Goal: Complete application form

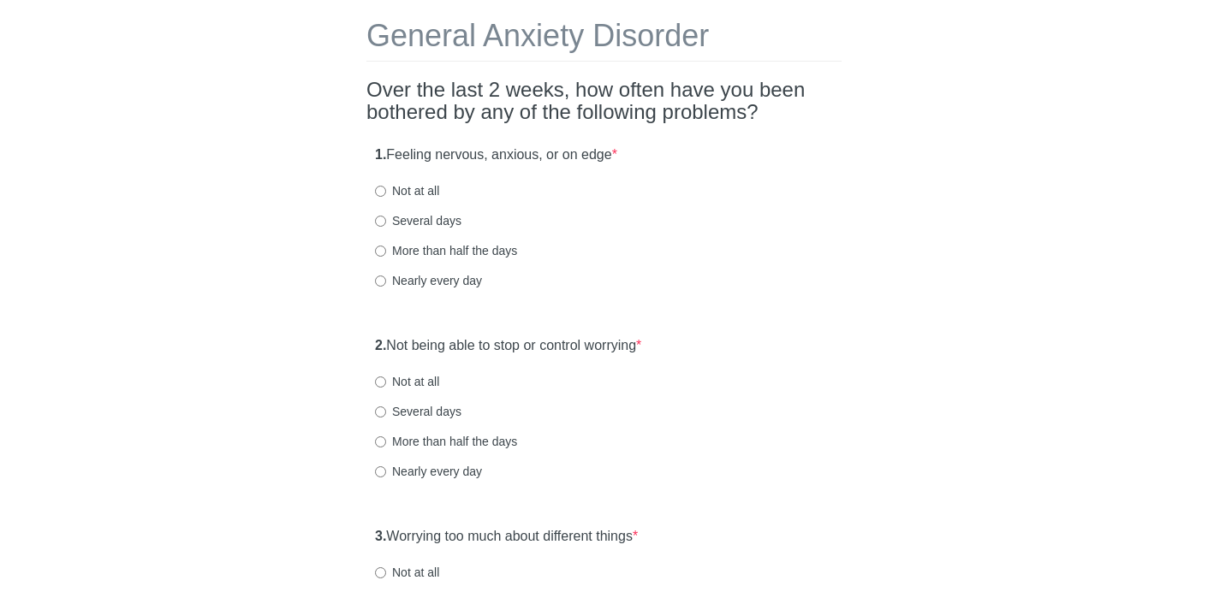
scroll to position [79, 0]
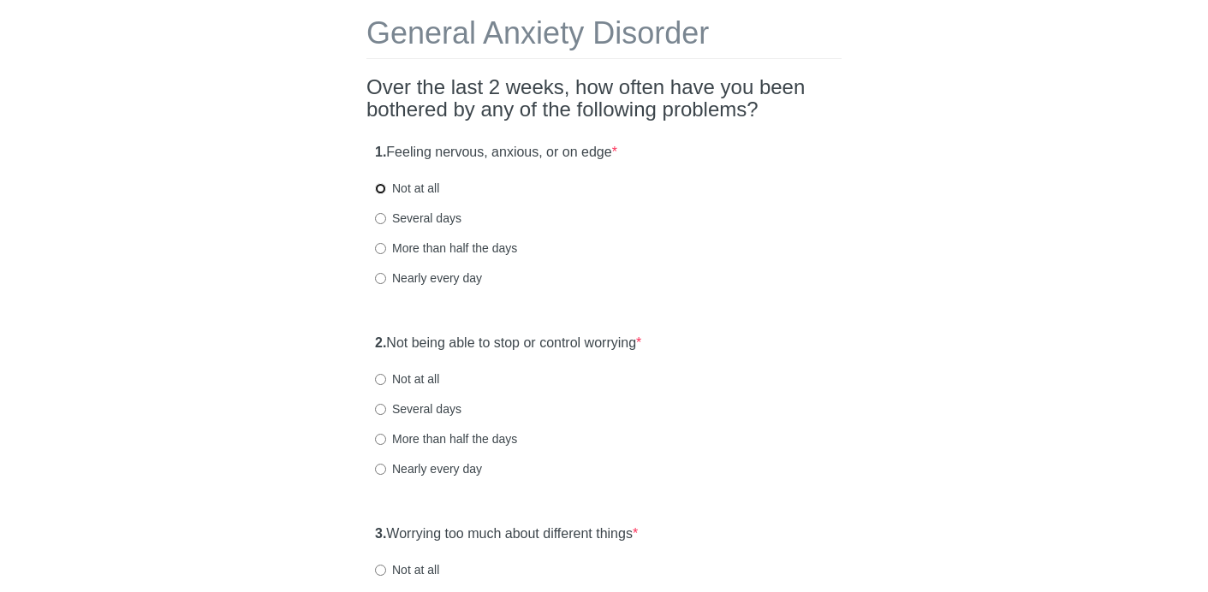
click at [380, 190] on input "Not at all" at bounding box center [380, 188] width 11 height 11
radio input "true"
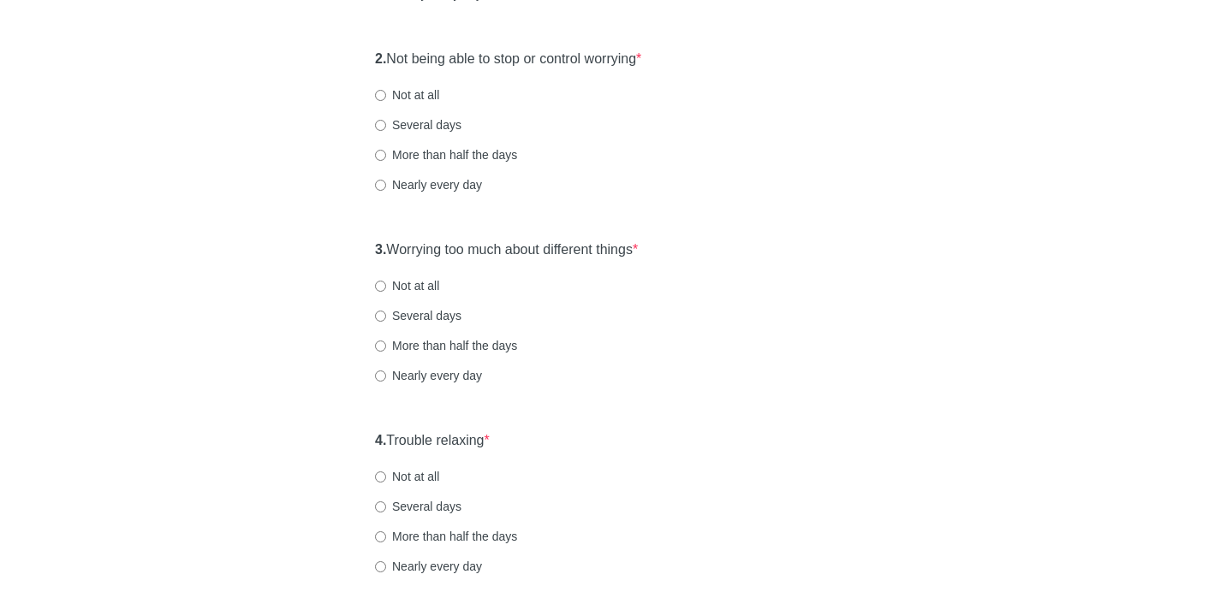
scroll to position [365, 0]
click at [377, 98] on input "Not at all" at bounding box center [380, 93] width 11 height 11
radio input "true"
click at [379, 282] on input "Not at all" at bounding box center [380, 284] width 11 height 11
radio input "true"
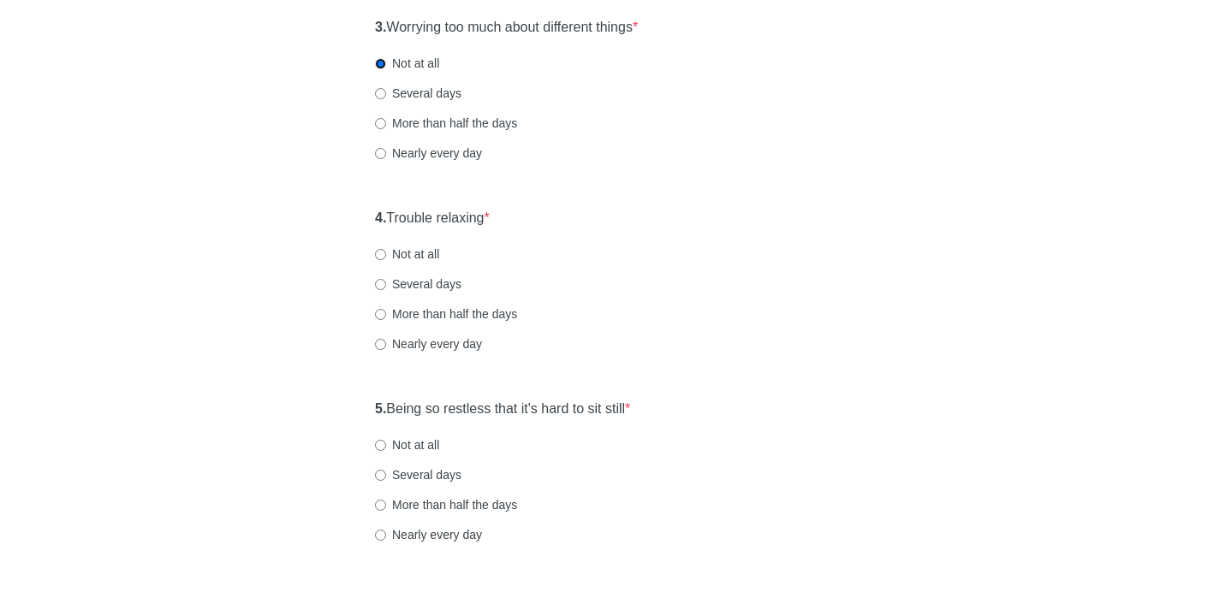
scroll to position [620, 0]
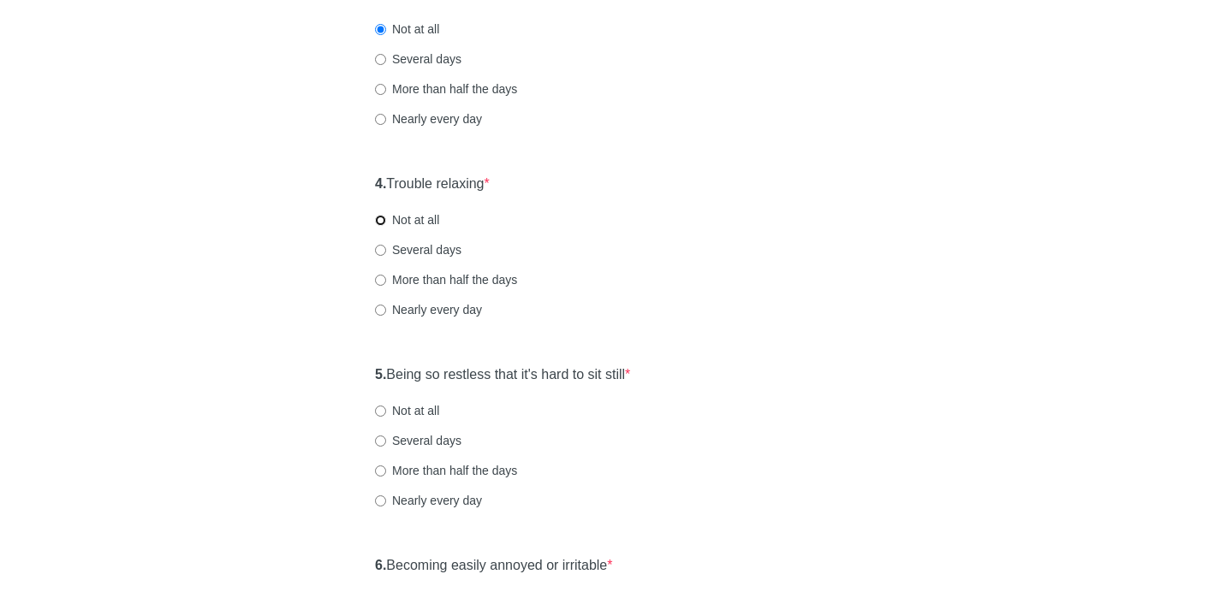
click at [383, 220] on input "Not at all" at bounding box center [380, 220] width 11 height 11
radio input "true"
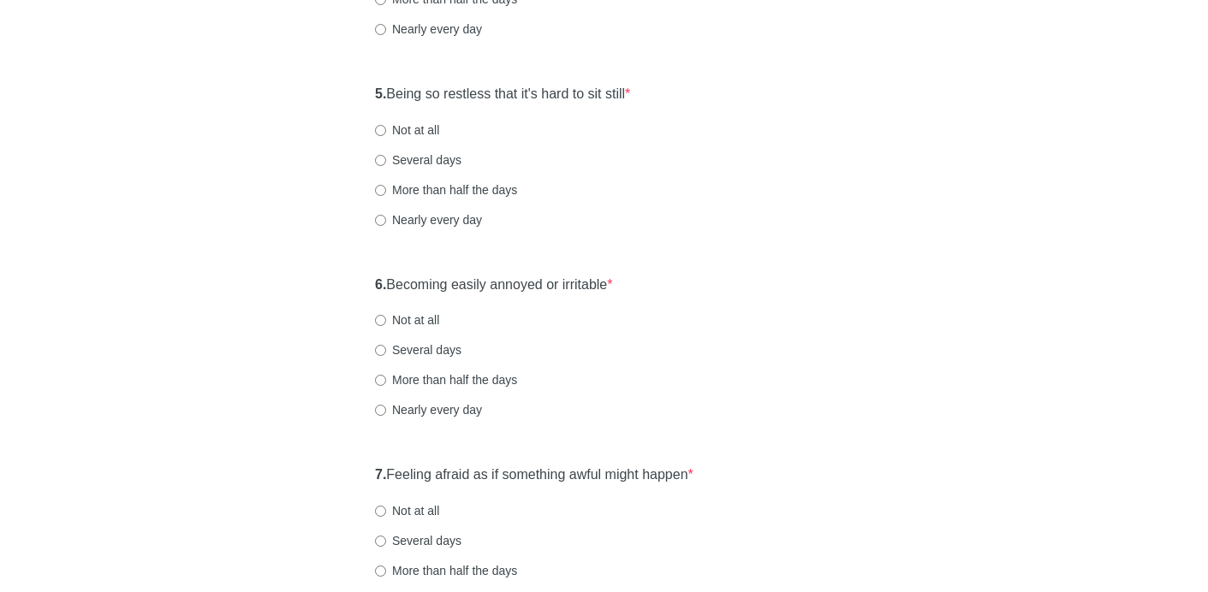
scroll to position [903, 0]
click at [383, 128] on input "Not at all" at bounding box center [380, 127] width 11 height 11
radio input "true"
click at [382, 320] on input "Not at all" at bounding box center [380, 317] width 11 height 11
radio input "true"
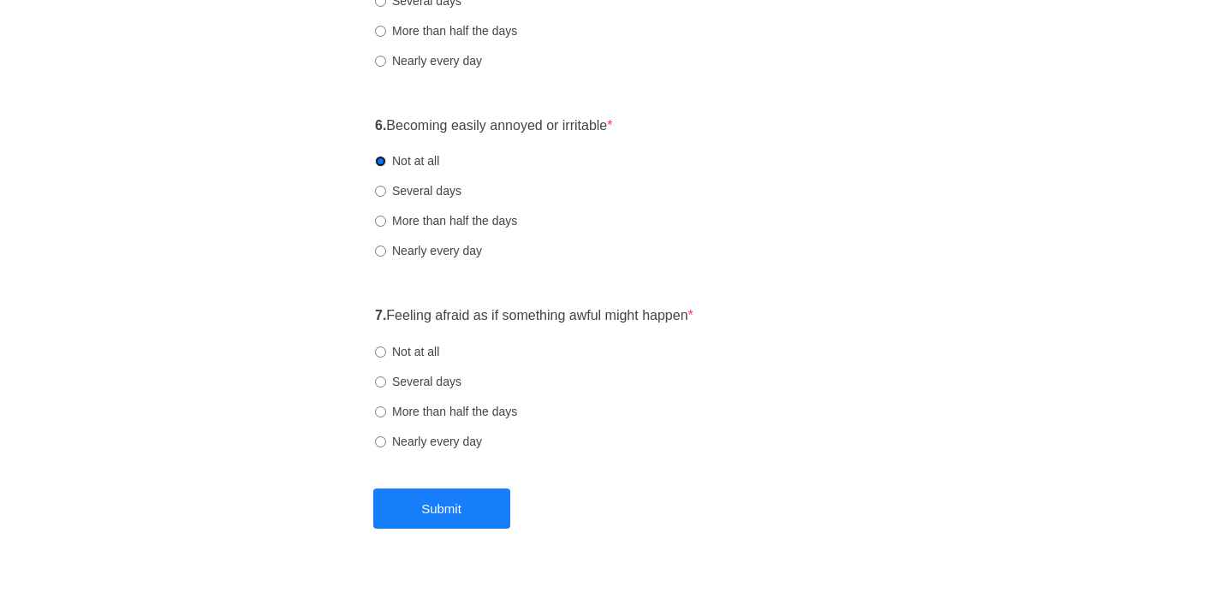
scroll to position [1062, 0]
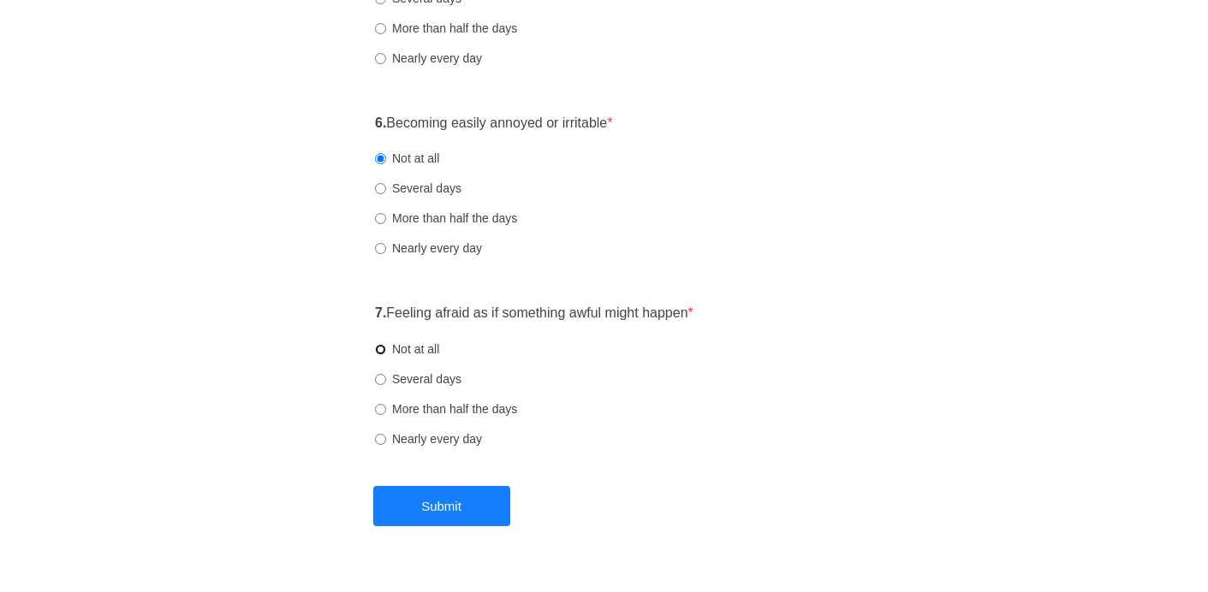
click at [383, 348] on input "Not at all" at bounding box center [380, 349] width 11 height 11
radio input "true"
click at [438, 502] on button "Submit" at bounding box center [441, 506] width 137 height 40
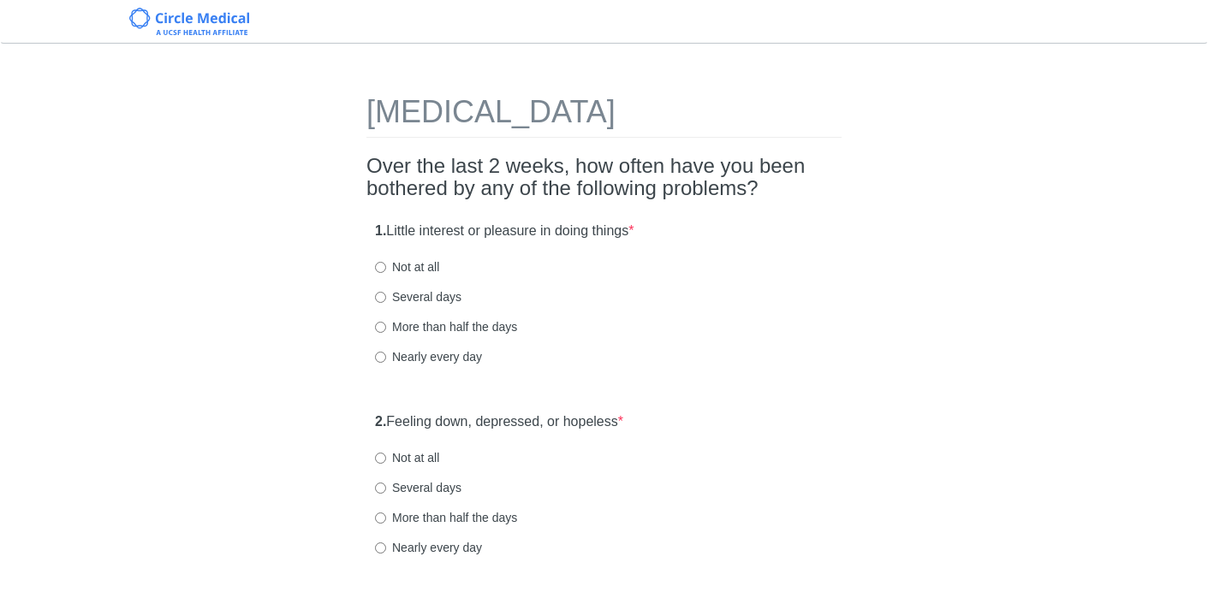
drag, startPoint x: 387, startPoint y: 269, endPoint x: 385, endPoint y: 308, distance: 39.4
click at [387, 269] on label "Not at all" at bounding box center [407, 266] width 64 height 17
click at [386, 269] on input "Not at all" at bounding box center [380, 267] width 11 height 11
radio input "true"
click at [386, 456] on label "Not at all" at bounding box center [407, 457] width 64 height 17
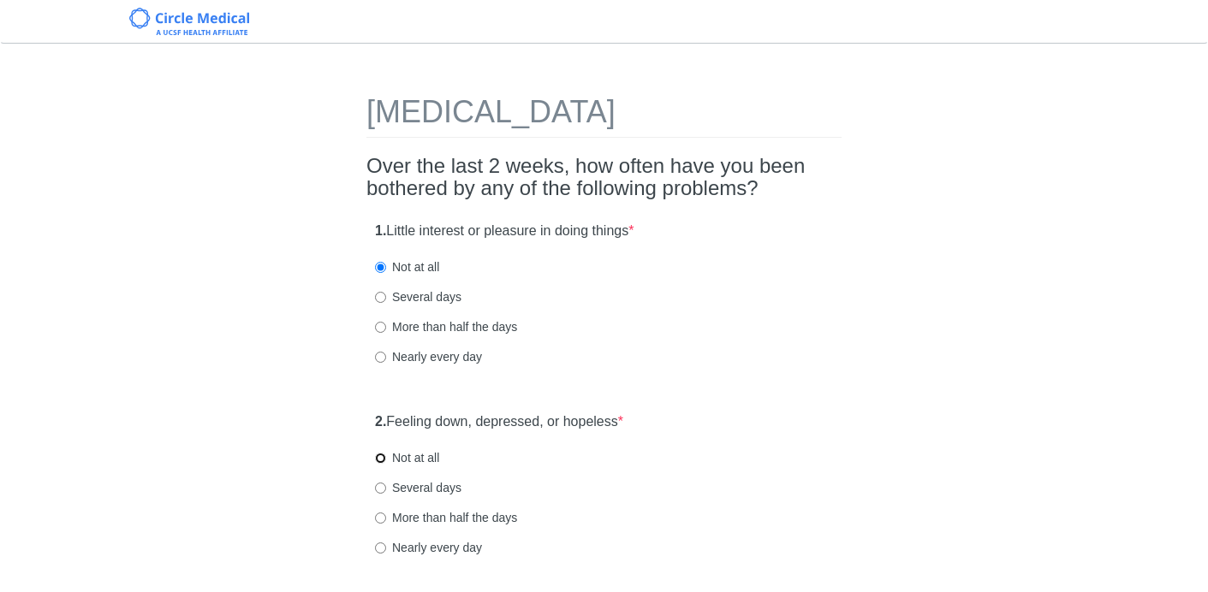
click at [386, 456] on input "Not at all" at bounding box center [380, 458] width 11 height 11
radio input "true"
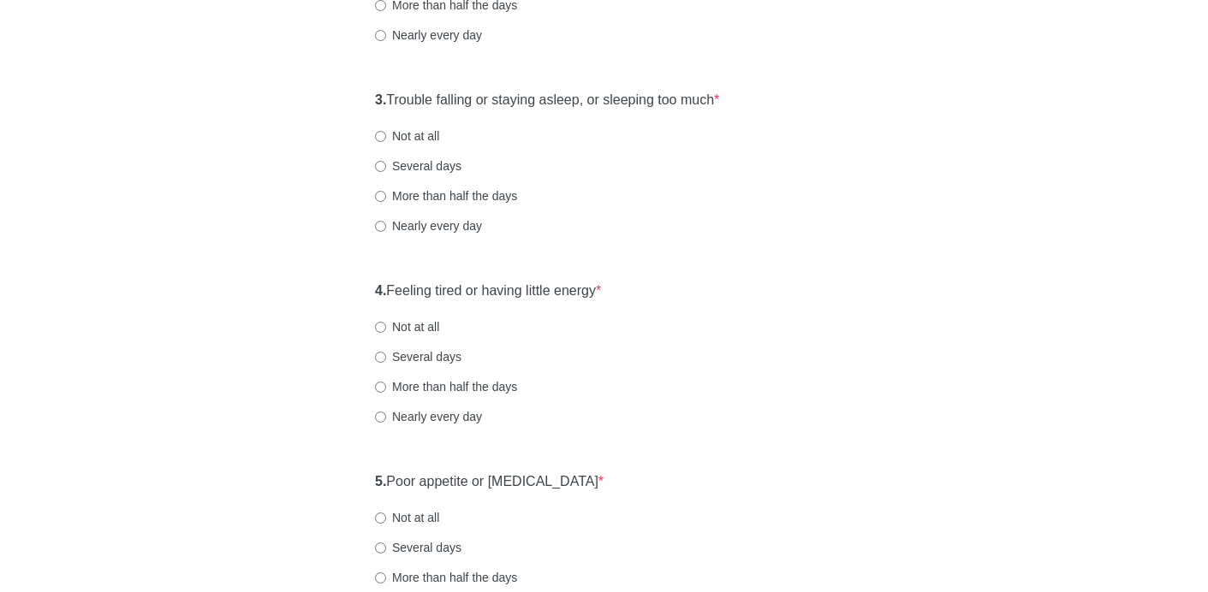
scroll to position [515, 0]
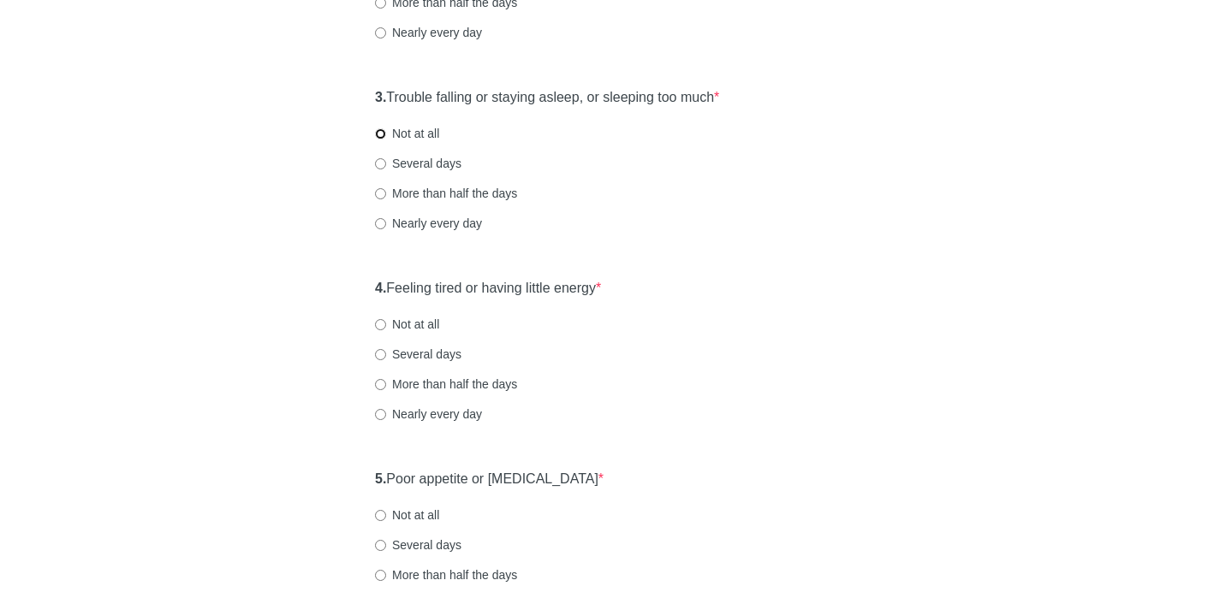
click at [380, 134] on input "Not at all" at bounding box center [380, 133] width 11 height 11
radio input "true"
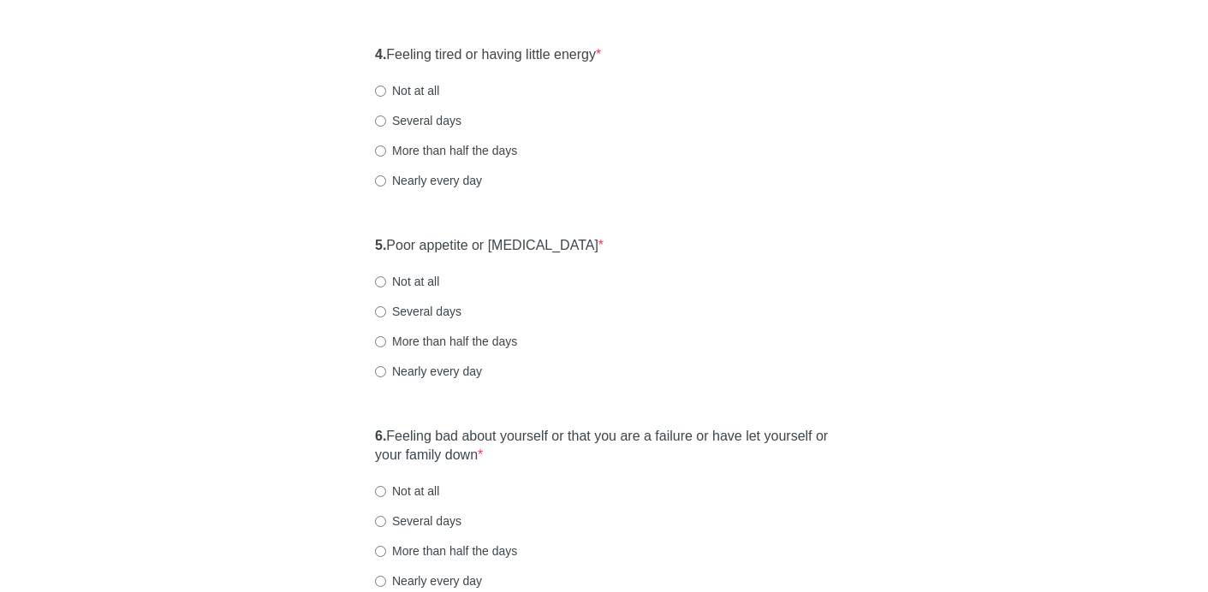
scroll to position [762, 0]
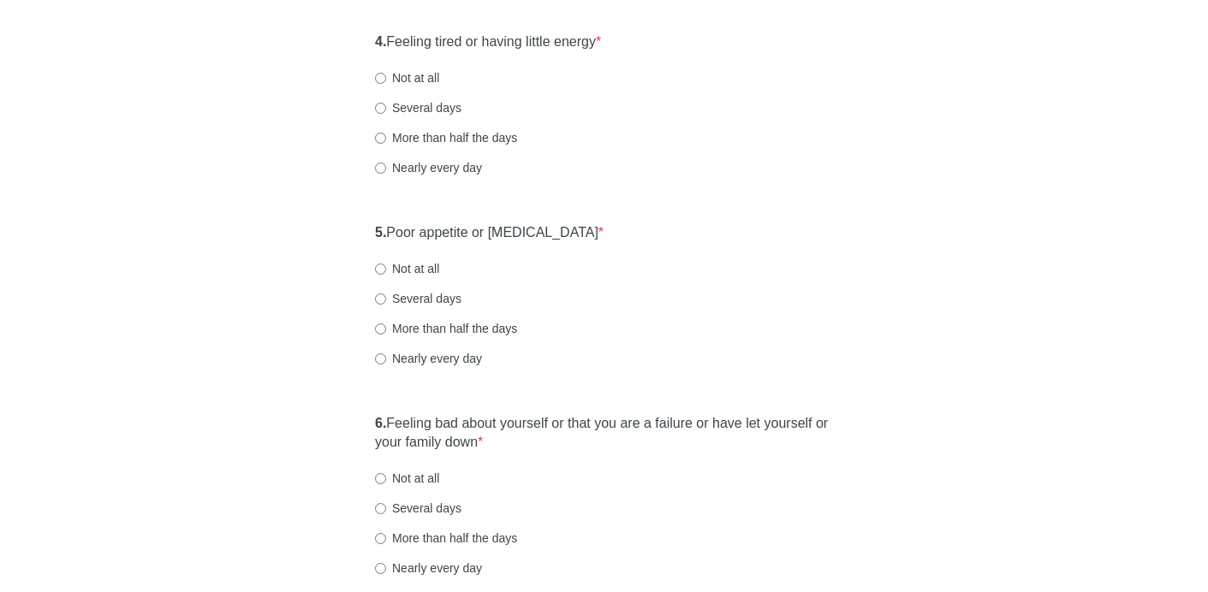
click at [383, 114] on label "Several days" at bounding box center [418, 107] width 86 height 17
click at [383, 114] on input "Several days" at bounding box center [380, 108] width 11 height 11
radio input "true"
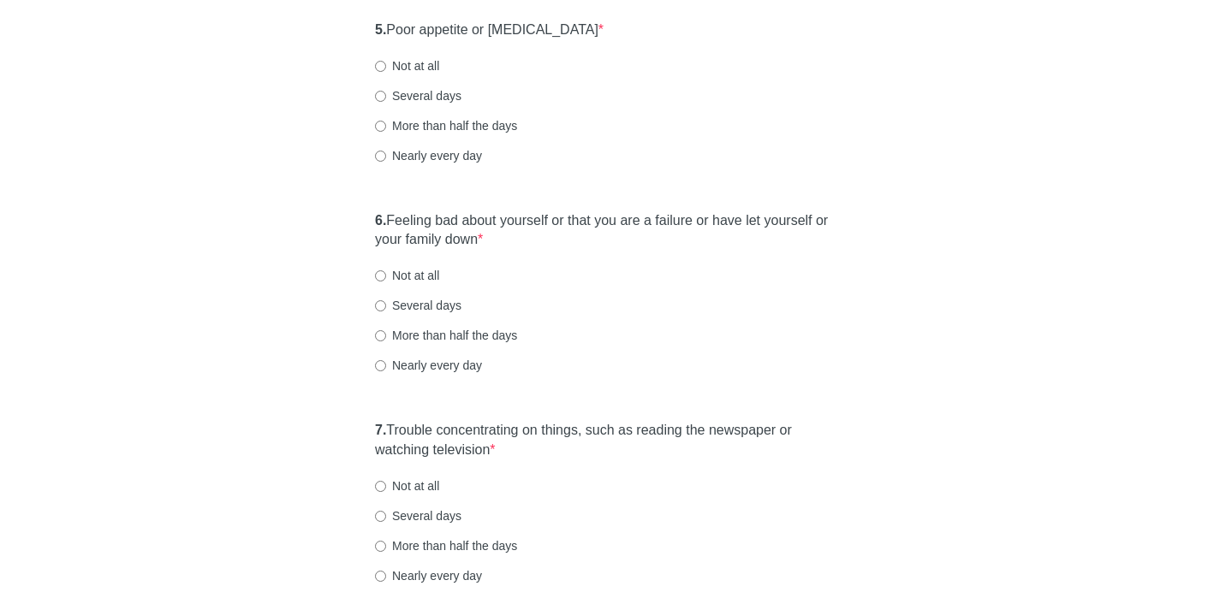
scroll to position [981, 0]
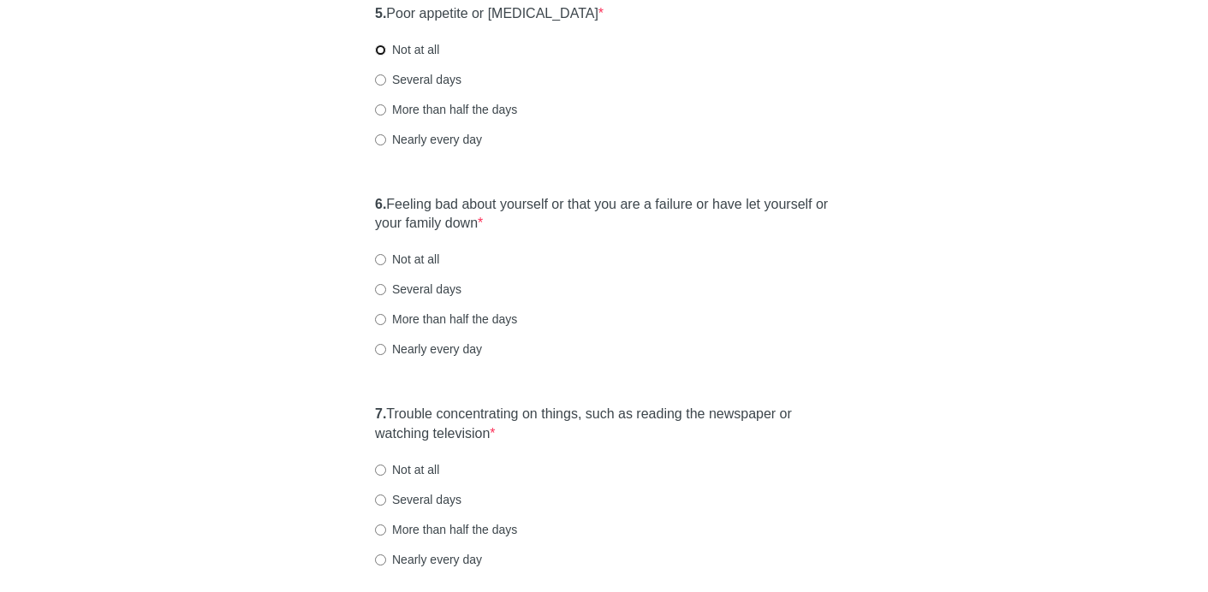
click at [383, 46] on input "Not at all" at bounding box center [380, 50] width 11 height 11
radio input "true"
click at [381, 256] on input "Not at all" at bounding box center [380, 259] width 11 height 11
radio input "true"
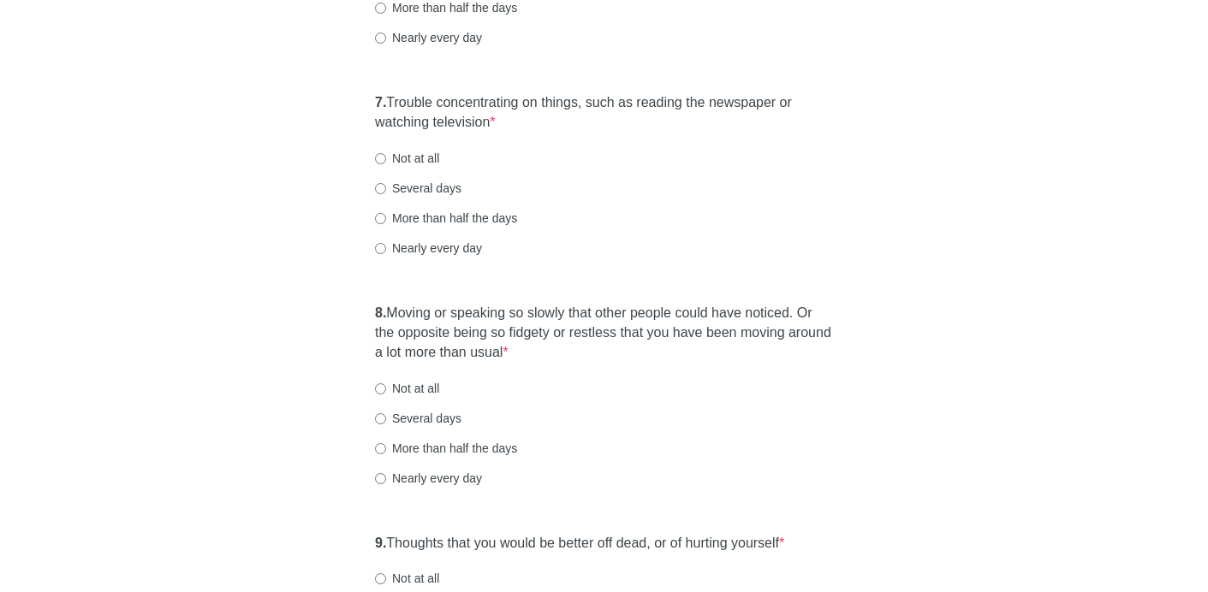
scroll to position [1302, 0]
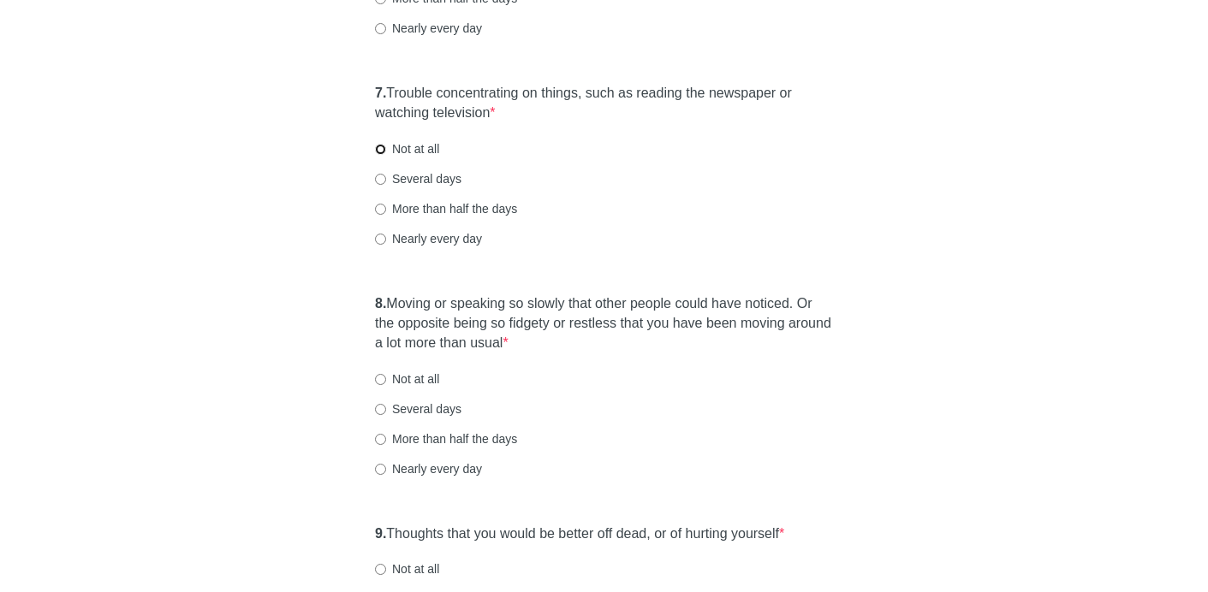
click at [378, 151] on input "Not at all" at bounding box center [380, 149] width 11 height 11
radio input "true"
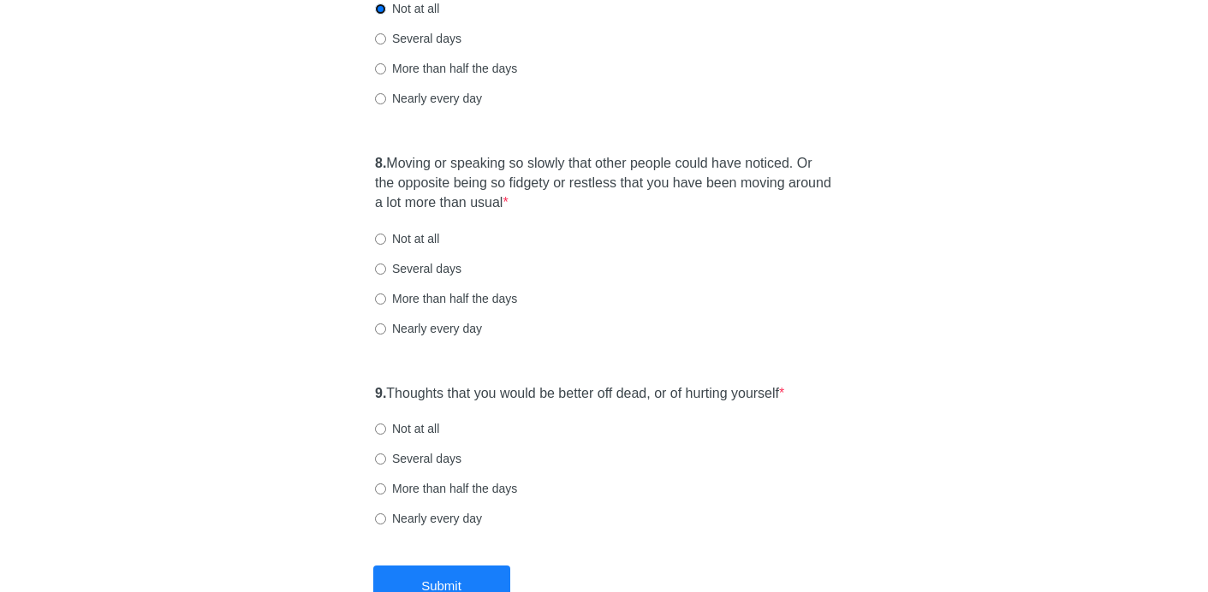
scroll to position [1452, 0]
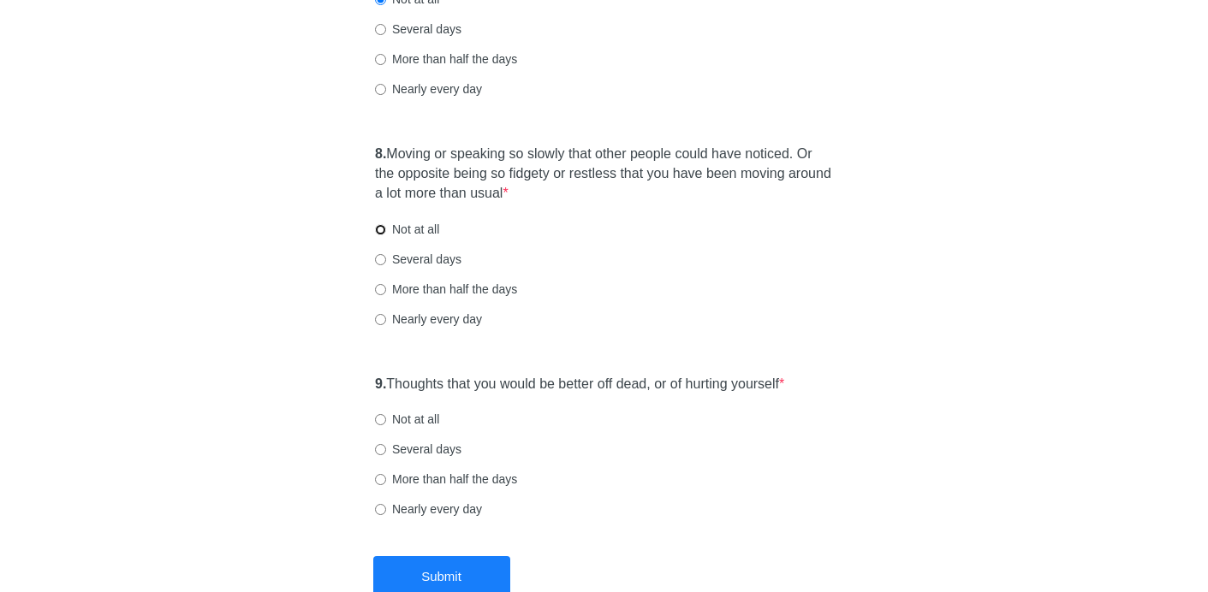
click at [375, 234] on input "Not at all" at bounding box center [380, 229] width 11 height 11
radio input "true"
click at [384, 420] on input "Not at all" at bounding box center [380, 419] width 11 height 11
radio input "true"
click at [460, 581] on button "Submit" at bounding box center [441, 576] width 137 height 40
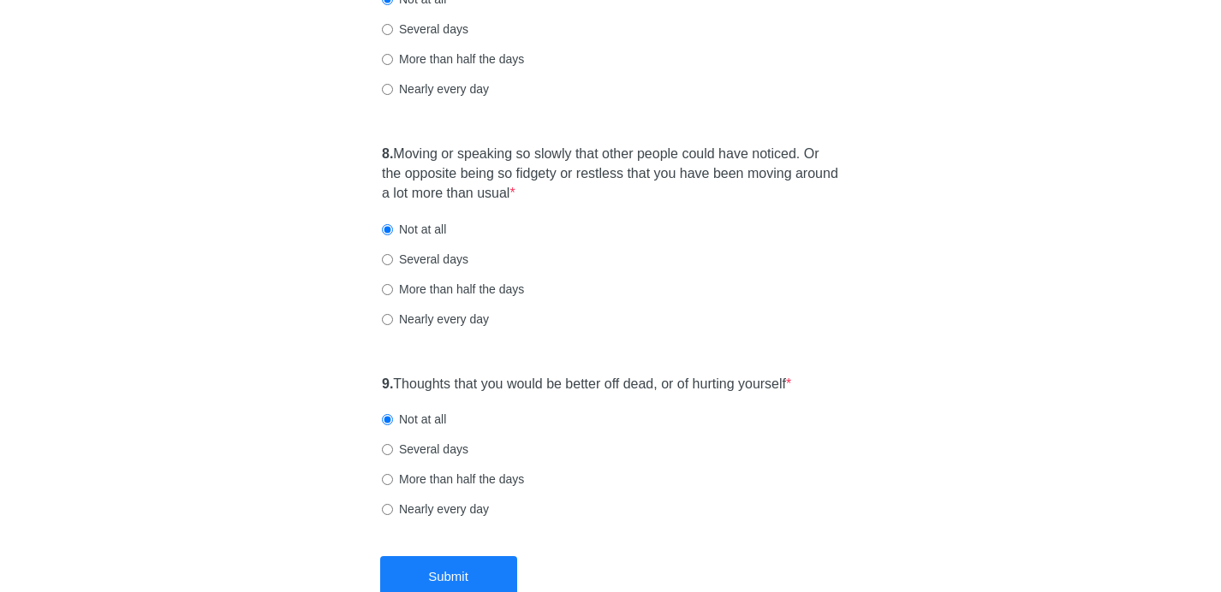
scroll to position [0, 0]
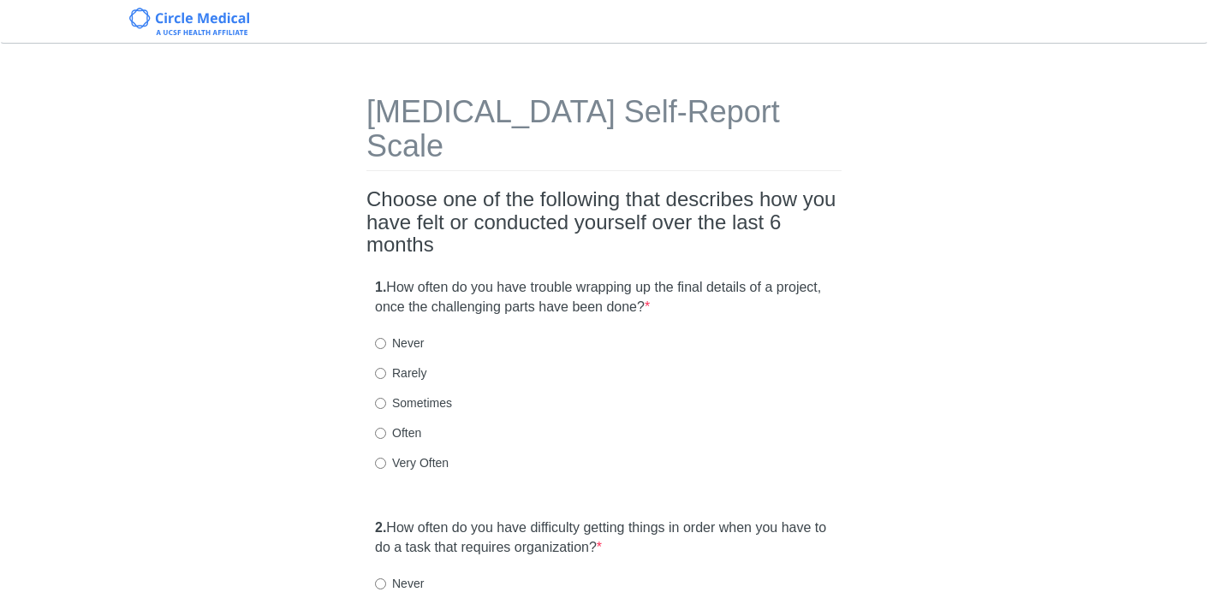
click at [377, 288] on div "1. How often do you have trouble wrapping up the final details of a project, on…" at bounding box center [603, 384] width 475 height 228
click at [380, 338] on input "Never" at bounding box center [380, 343] width 11 height 11
radio input "true"
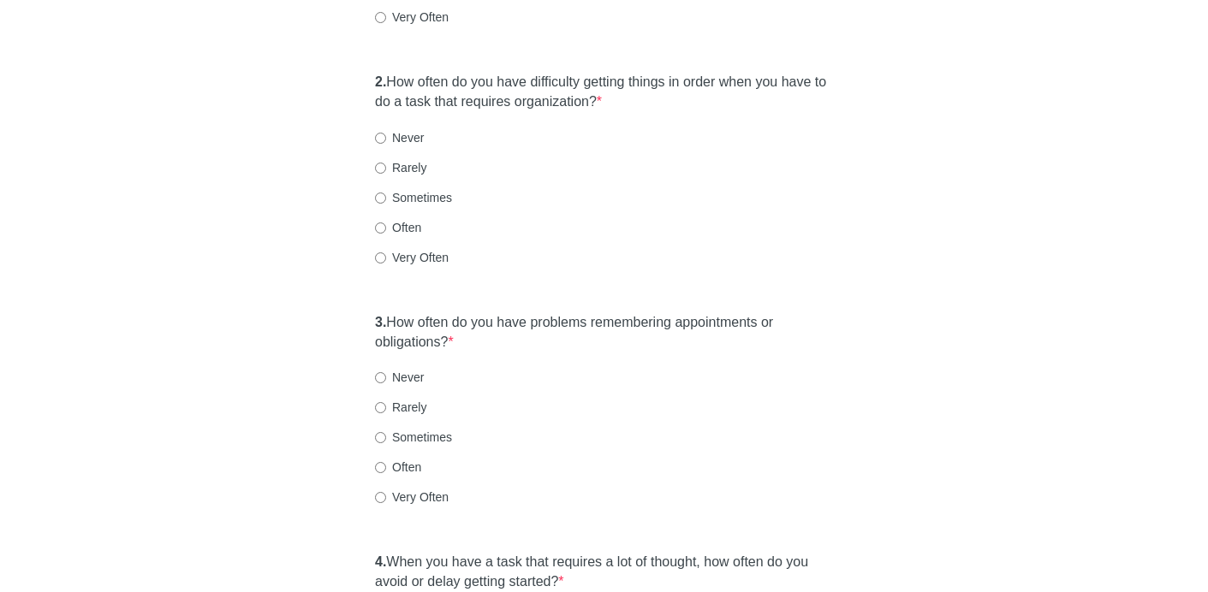
scroll to position [454, 0]
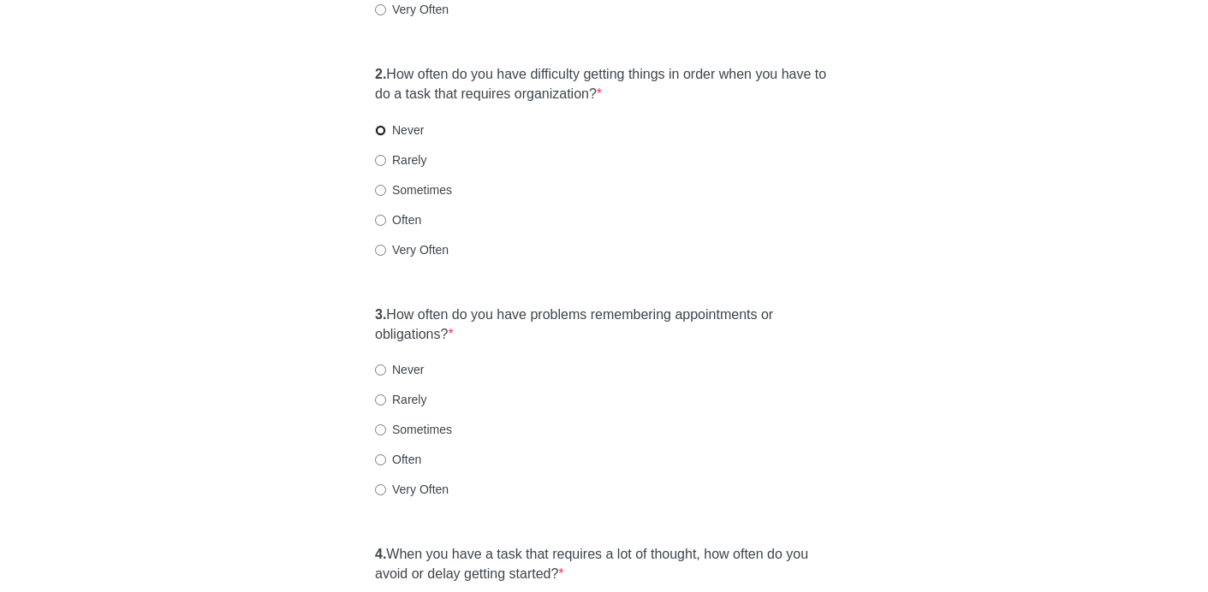
click at [380, 125] on input "Never" at bounding box center [380, 130] width 11 height 11
radio input "true"
click at [389, 361] on label "Never" at bounding box center [399, 369] width 49 height 17
click at [386, 365] on input "Never" at bounding box center [380, 370] width 11 height 11
radio input "true"
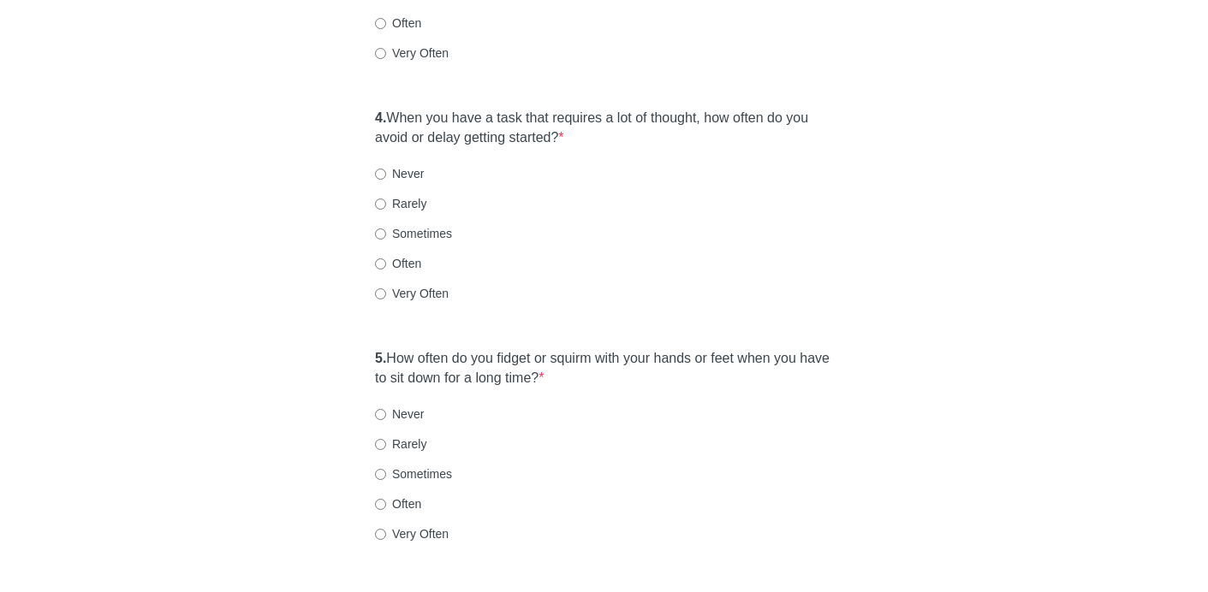
scroll to position [895, 0]
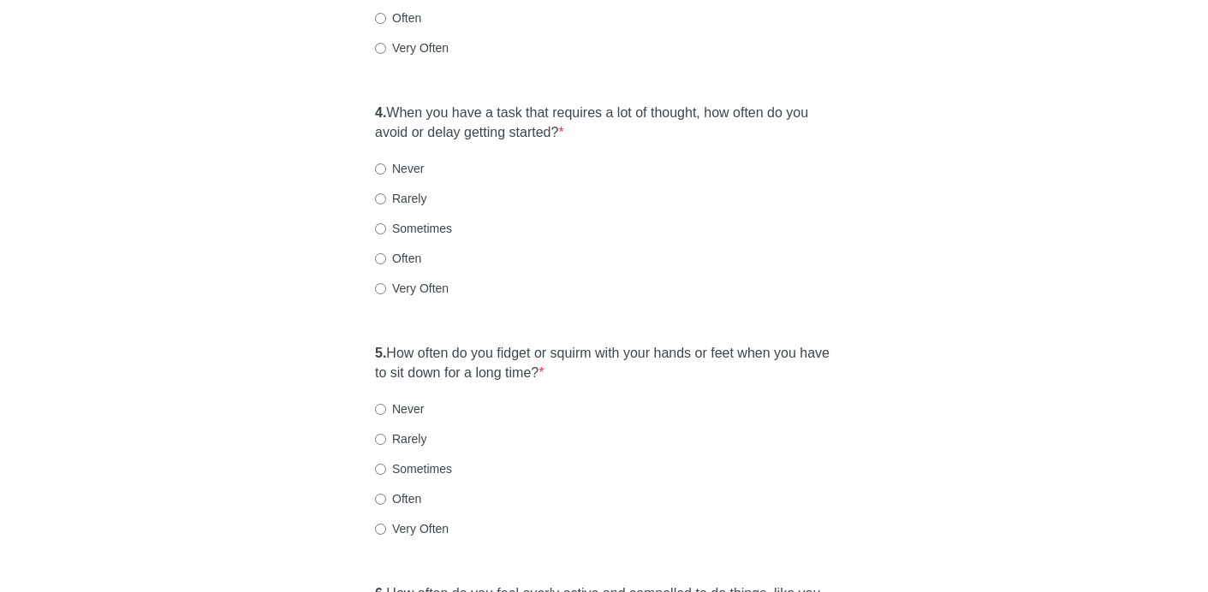
click at [380, 190] on label "Rarely" at bounding box center [400, 198] width 51 height 17
click at [380, 193] on input "Rarely" at bounding box center [380, 198] width 11 height 11
radio input "true"
click at [377, 434] on input "Rarely" at bounding box center [380, 439] width 11 height 11
radio input "true"
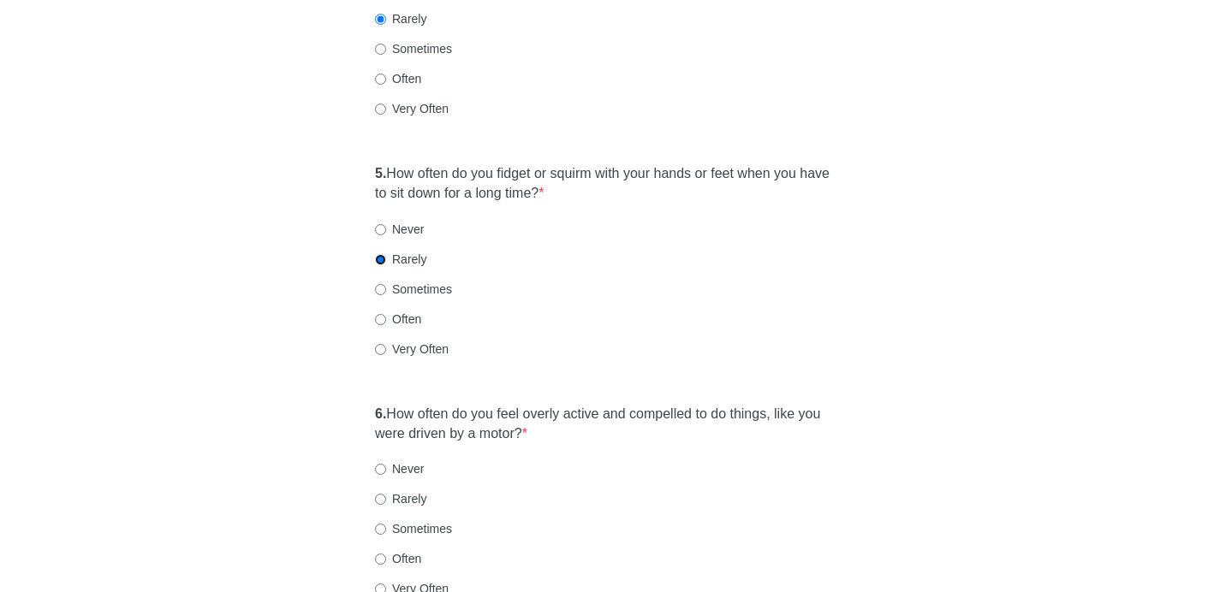
scroll to position [1132, 0]
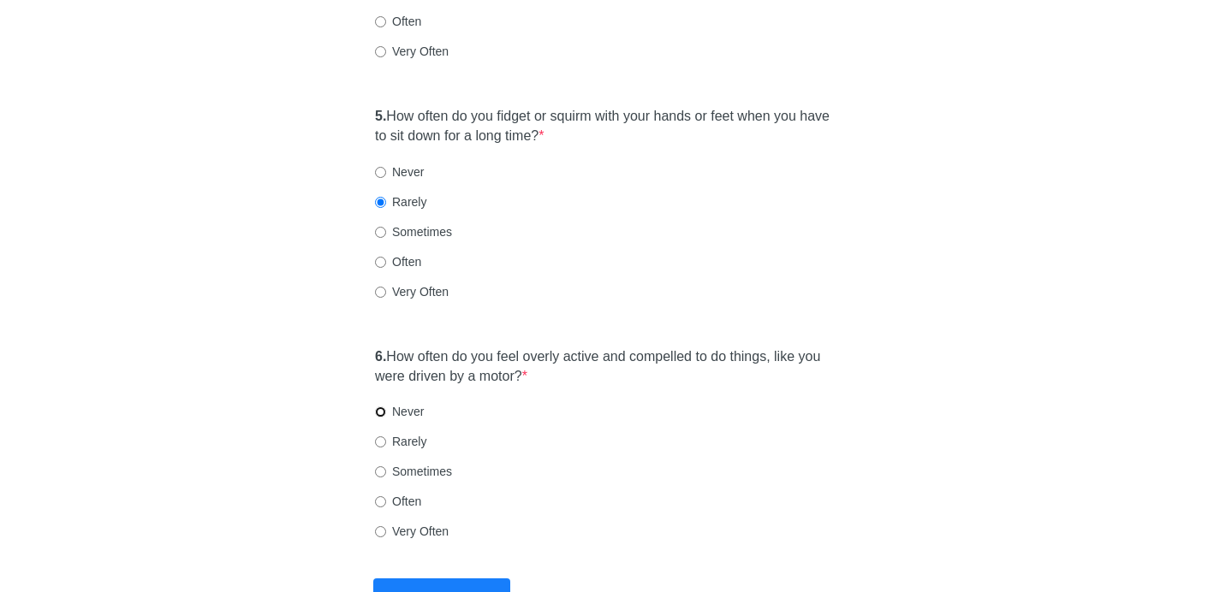
click at [382, 407] on input "Never" at bounding box center [380, 412] width 11 height 11
radio input "true"
click at [455, 579] on button "Submit" at bounding box center [441, 599] width 137 height 40
